Goal: Find specific page/section: Find specific page/section

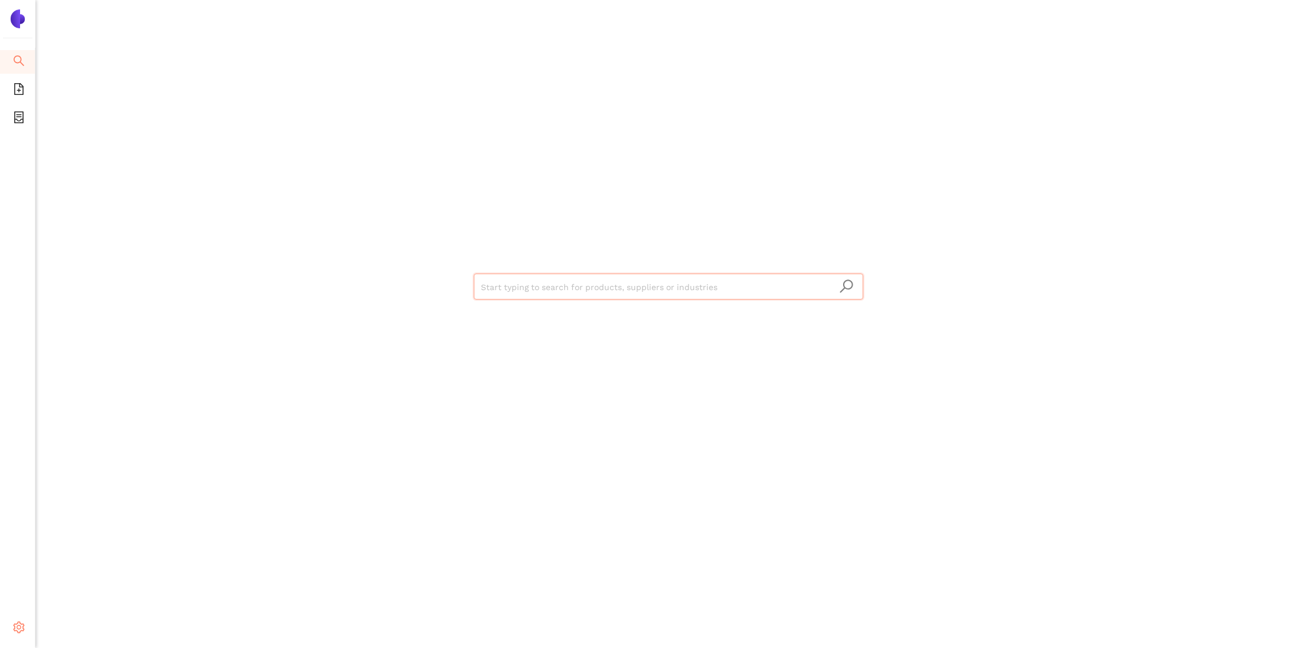
click at [13, 629] on icon "setting" at bounding box center [19, 628] width 12 height 12
click at [17, 624] on icon "setting" at bounding box center [19, 628] width 11 height 12
click at [70, 627] on span "Logout" at bounding box center [72, 628] width 27 height 9
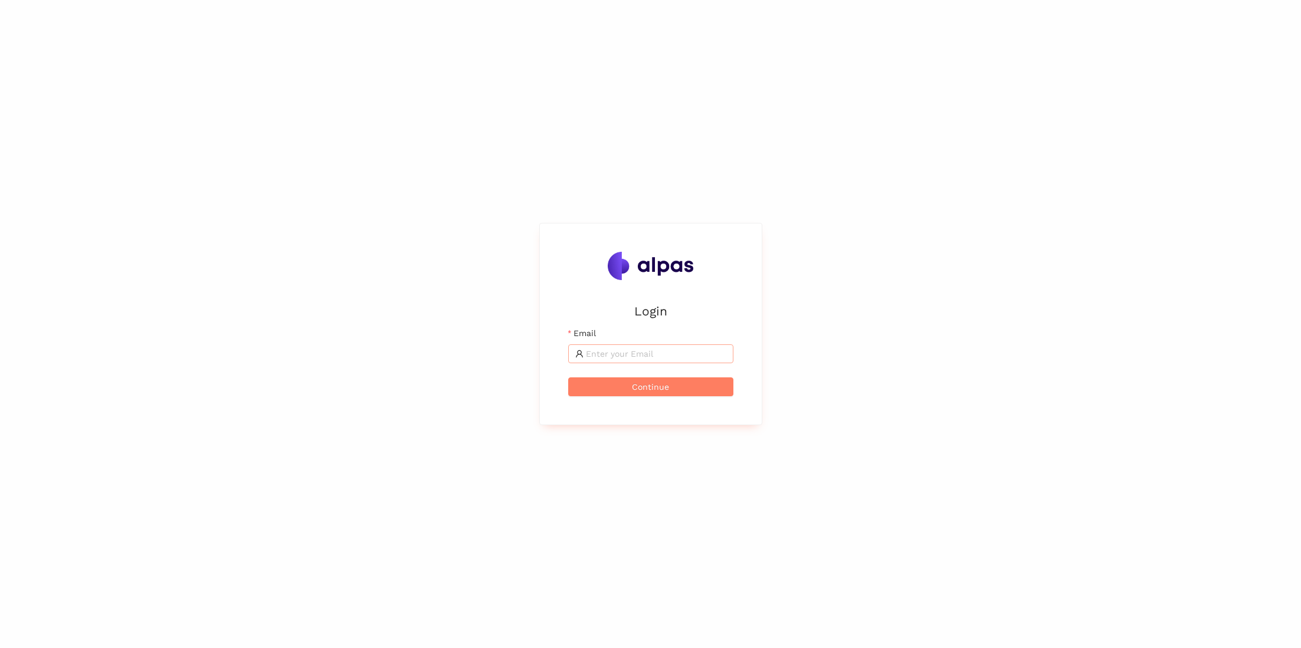
click at [653, 346] on span at bounding box center [650, 354] width 165 height 19
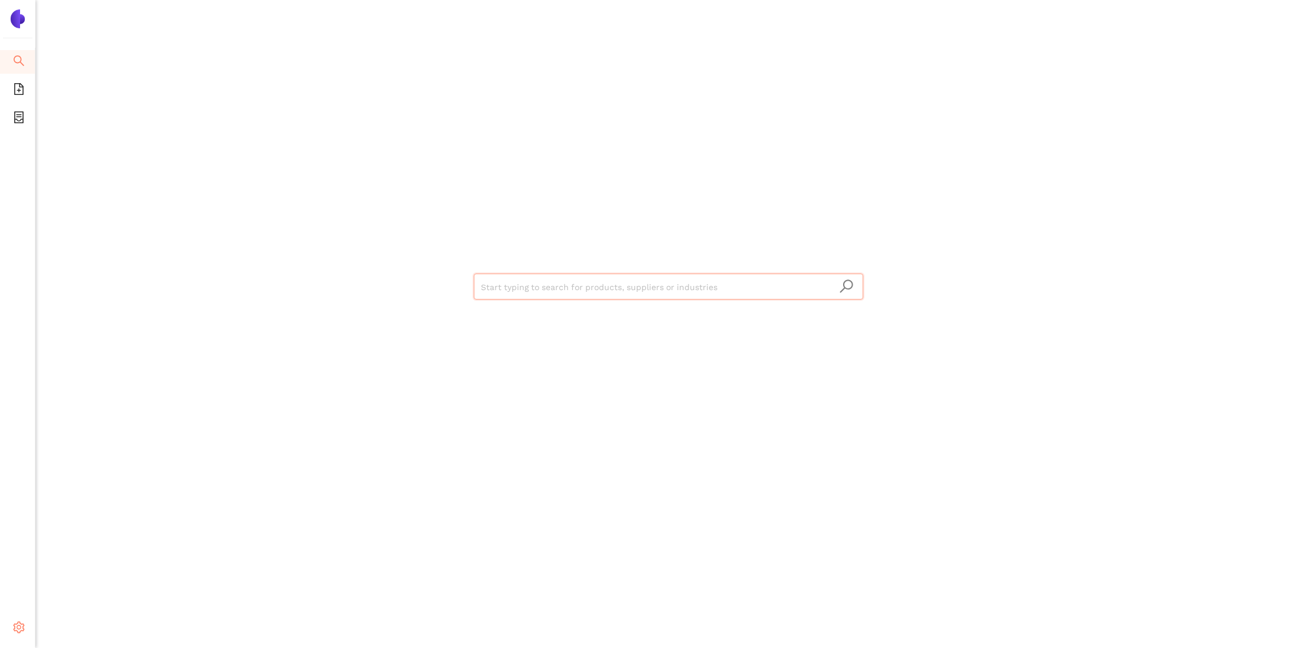
click at [18, 628] on icon "setting" at bounding box center [19, 628] width 12 height 12
click at [21, 86] on icon "file-add" at bounding box center [19, 89] width 12 height 12
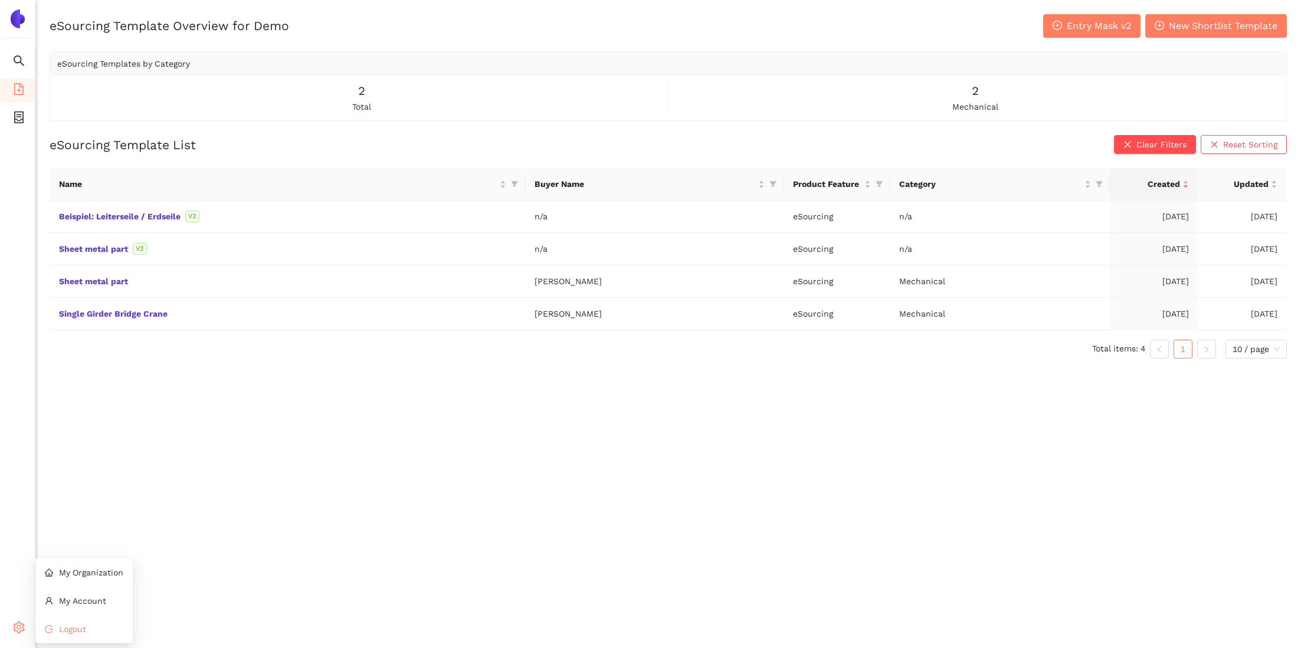
click at [77, 633] on span "Logout" at bounding box center [72, 629] width 27 height 9
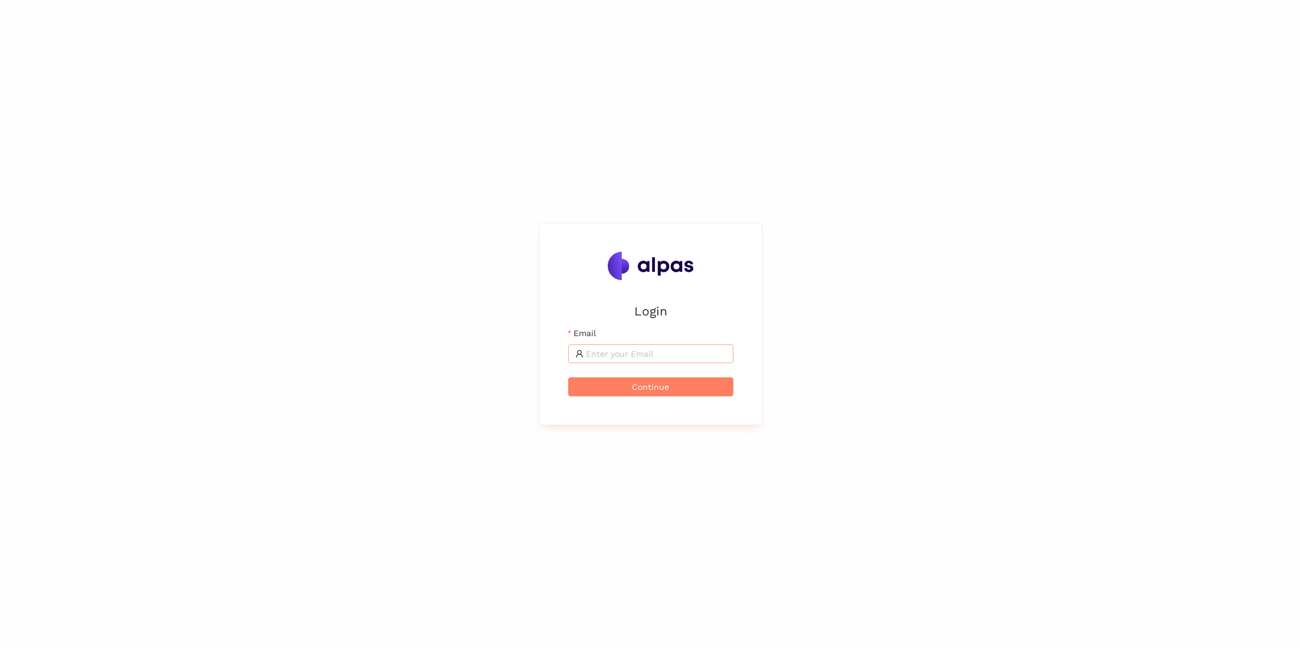
click at [622, 358] on input "Email" at bounding box center [656, 354] width 140 height 13
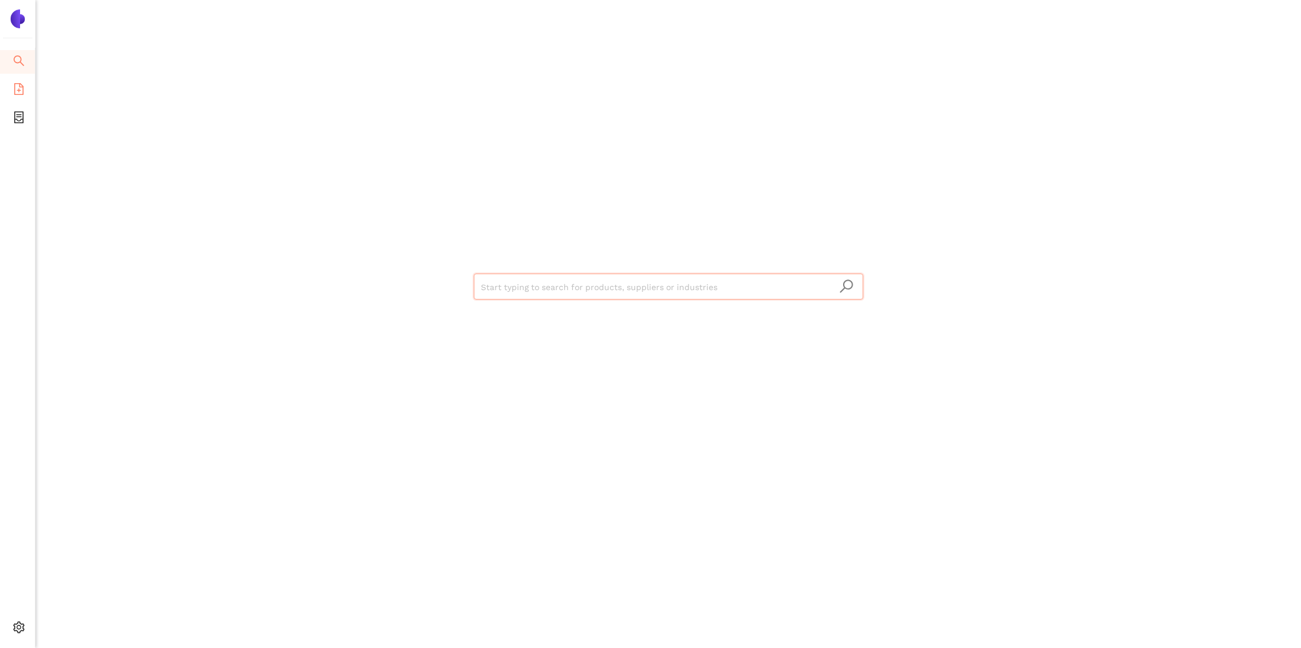
click at [12, 87] on li "eSourcing Templates" at bounding box center [17, 90] width 35 height 24
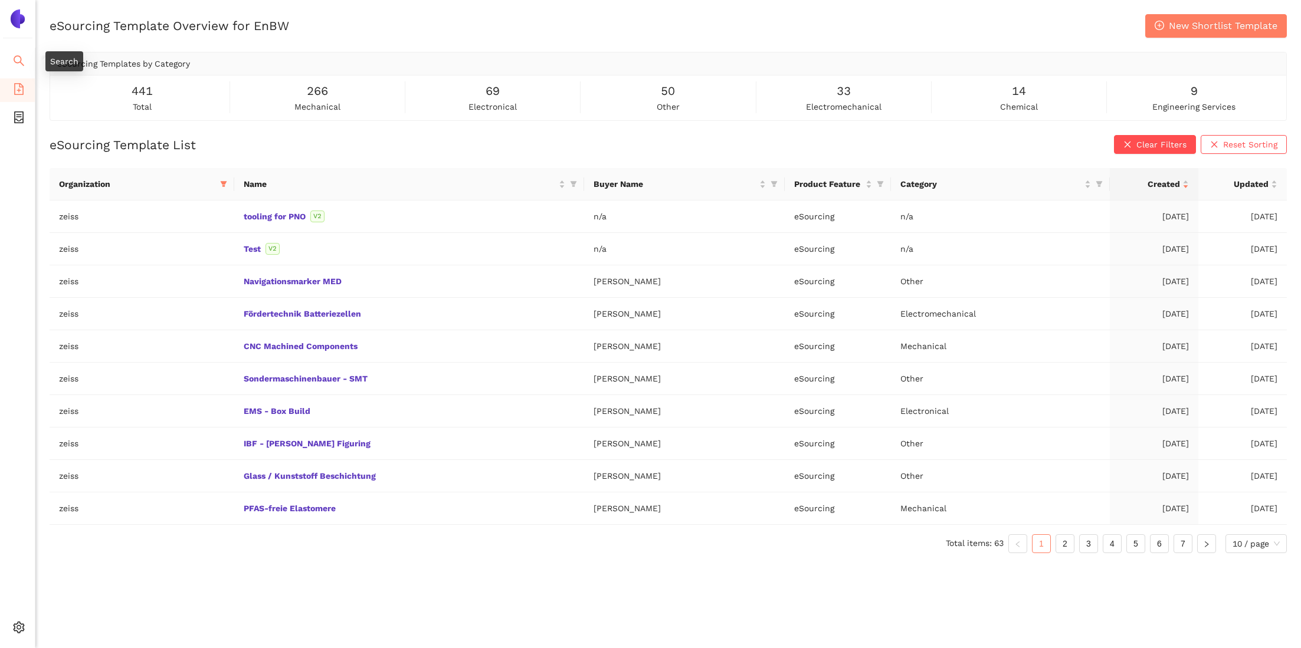
click at [22, 60] on icon "search" at bounding box center [19, 61] width 12 height 12
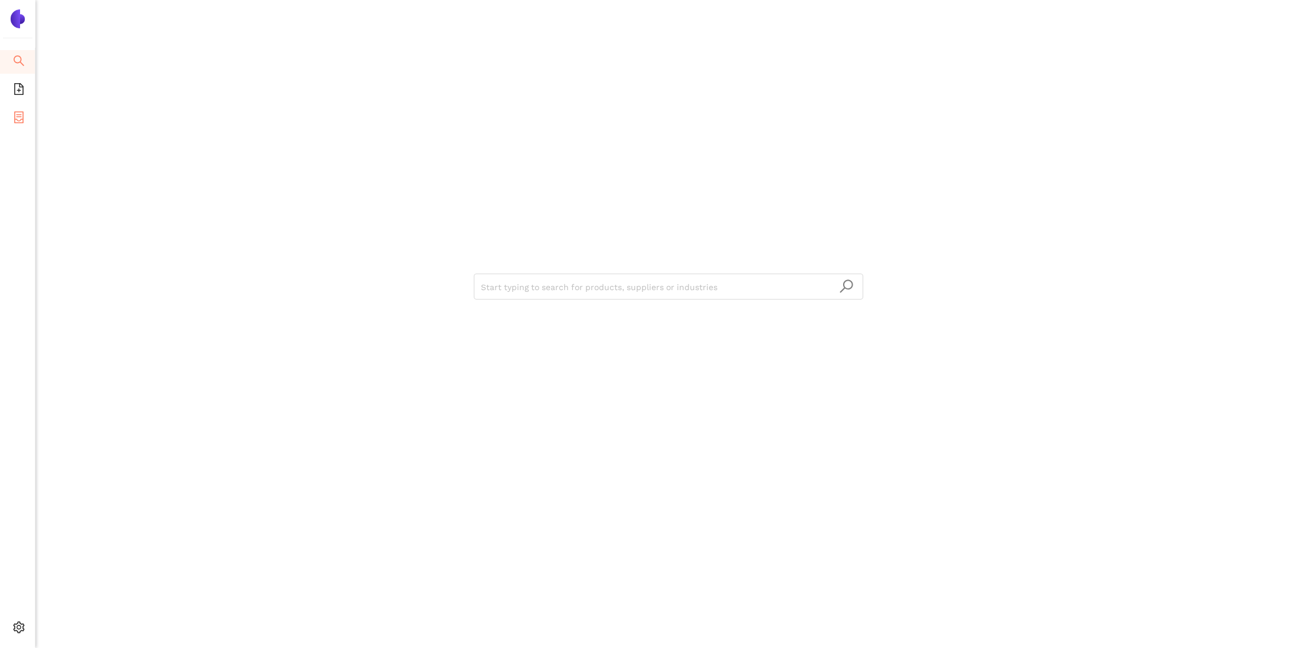
click at [13, 116] on icon "container" at bounding box center [19, 118] width 12 height 12
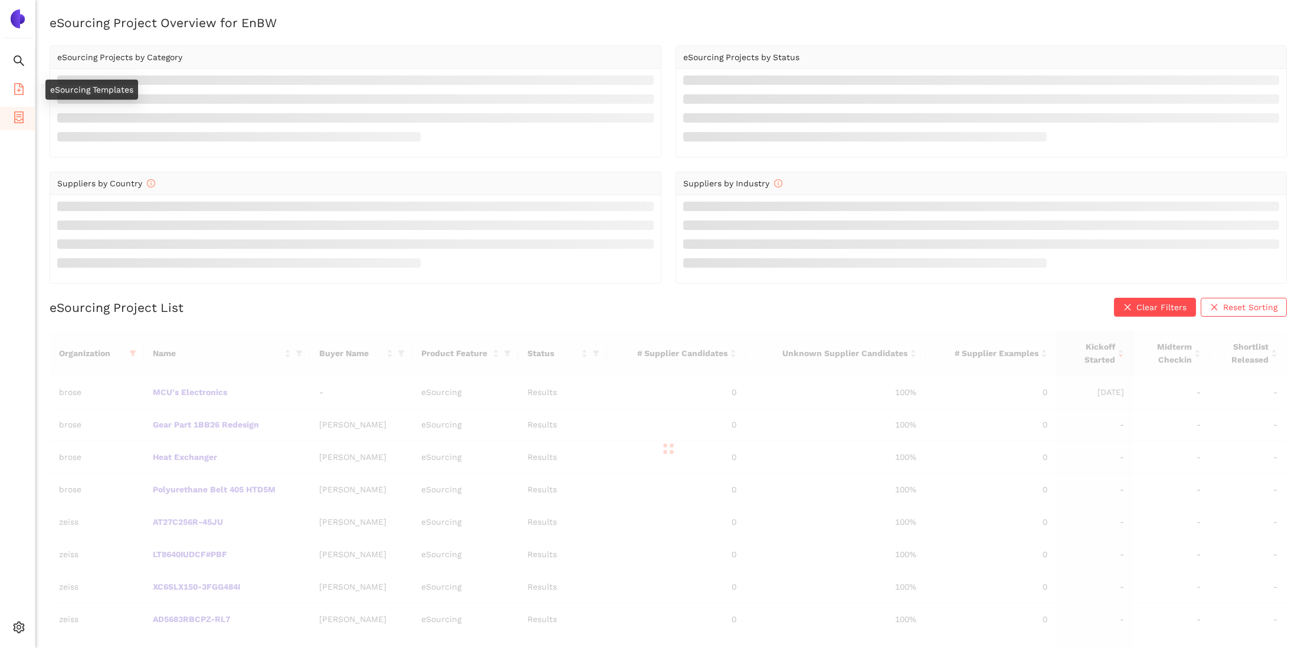
click at [14, 84] on icon "file-add" at bounding box center [18, 89] width 9 height 12
